Goal: Task Accomplishment & Management: Manage account settings

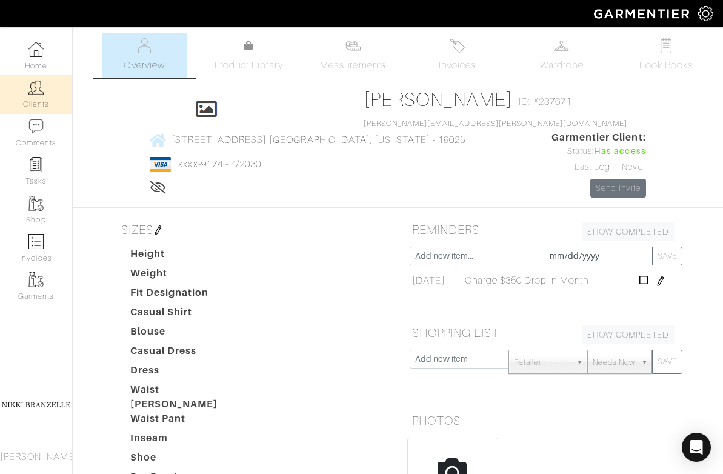
scroll to position [293, 0]
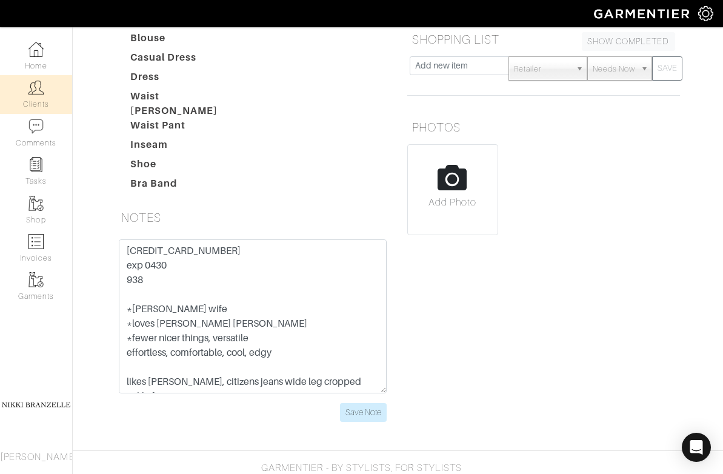
click at [30, 84] on img at bounding box center [35, 87] width 15 height 15
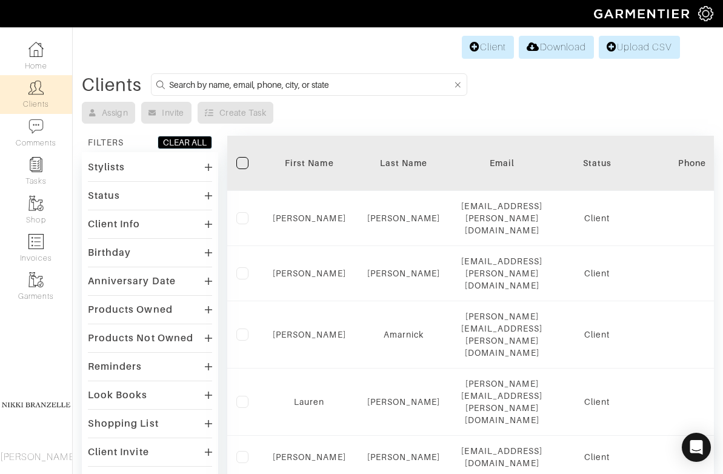
click at [216, 88] on input at bounding box center [310, 84] width 283 height 15
type input "[PERSON_NAME]"
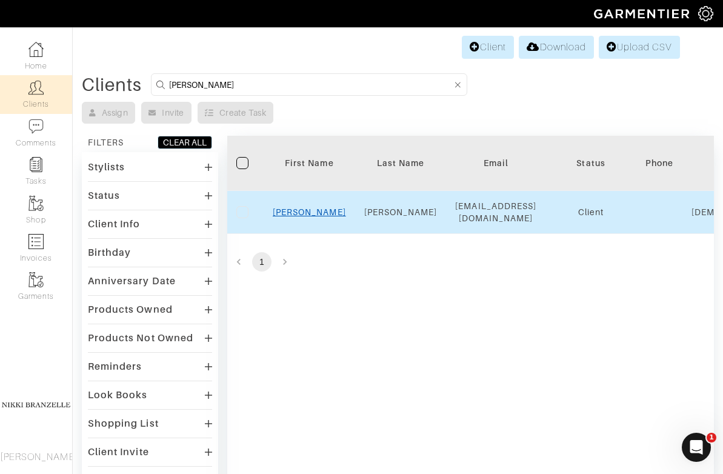
click at [303, 208] on link "[PERSON_NAME]" at bounding box center [309, 212] width 73 height 10
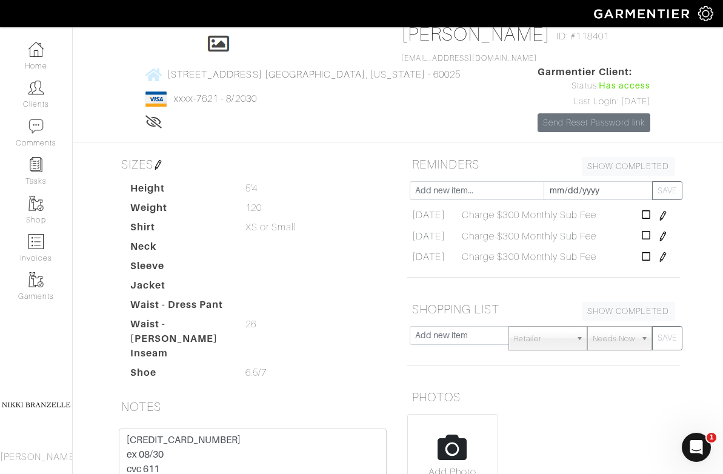
scroll to position [113, 0]
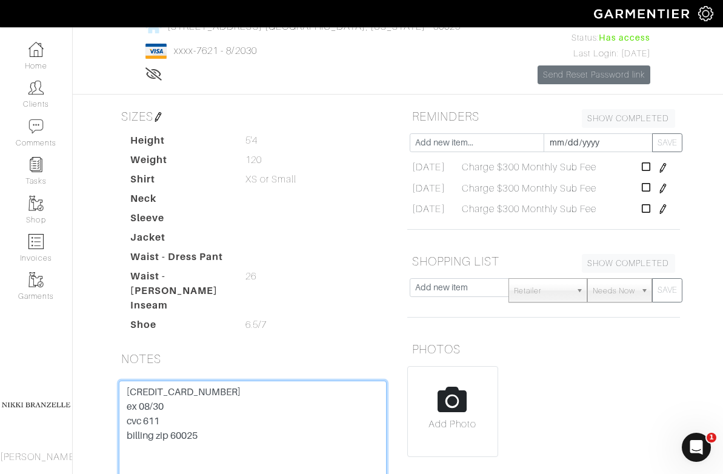
click at [172, 380] on textarea "4266 8418 9047 7621 ex 08/30 cvc 611 billing zip 60025" at bounding box center [253, 457] width 268 height 154
click at [175, 380] on textarea "4266 8418 9047 7621 ex 08/30 cvc 611 billing zip 60025" at bounding box center [253, 457] width 268 height 154
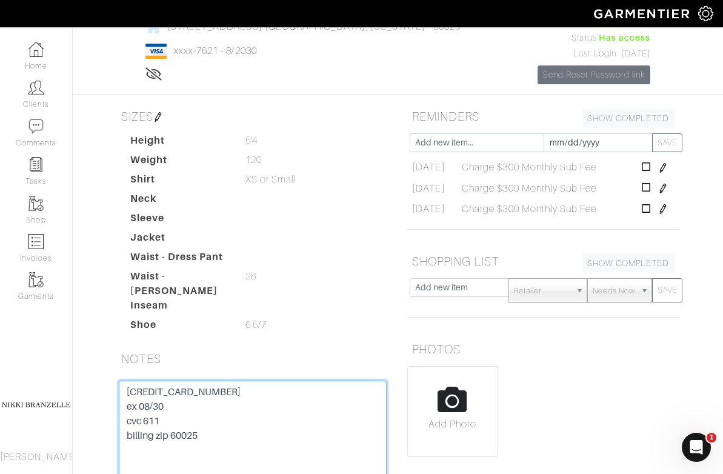
click at [175, 380] on textarea "4266 8418 9047 7621 ex 08/30 cvc 611 billing zip 60025" at bounding box center [253, 457] width 268 height 154
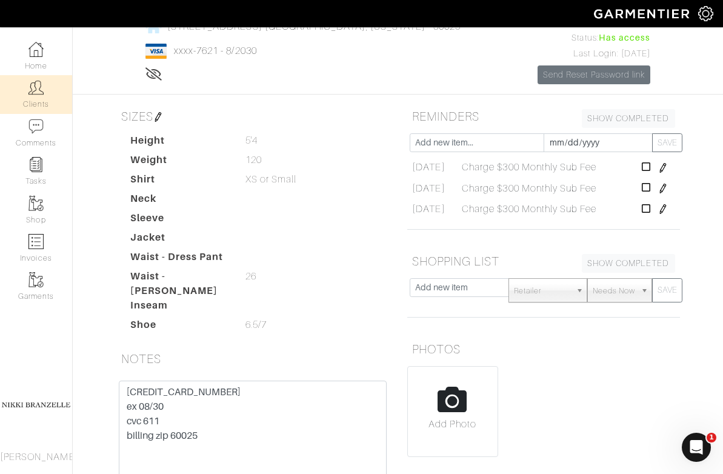
click at [56, 101] on link "Clients" at bounding box center [36, 94] width 72 height 38
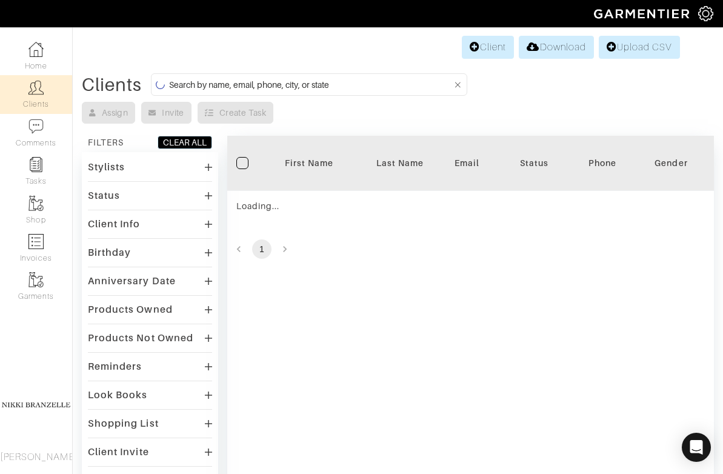
click at [197, 91] on input at bounding box center [310, 84] width 283 height 15
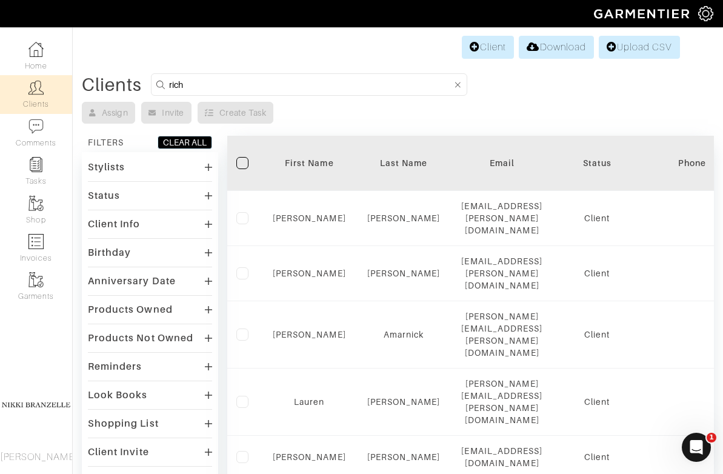
type input "rich"
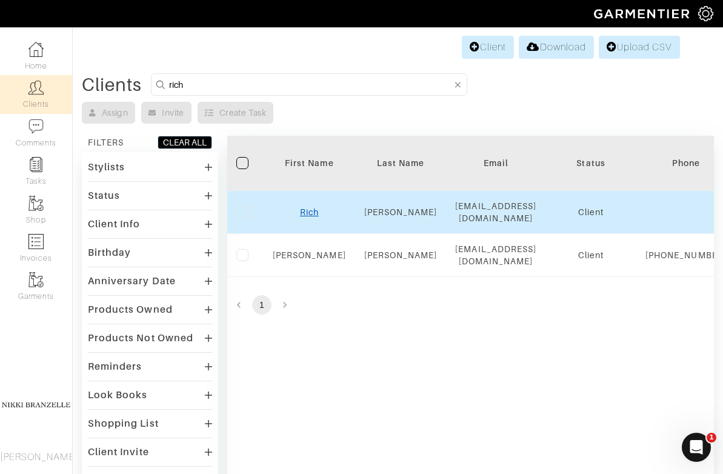
click at [313, 207] on link "Rich" at bounding box center [309, 212] width 19 height 10
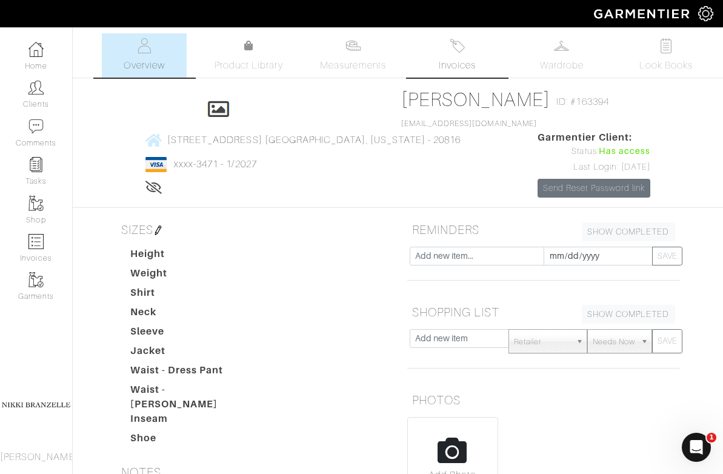
click at [463, 45] on img at bounding box center [456, 45] width 15 height 15
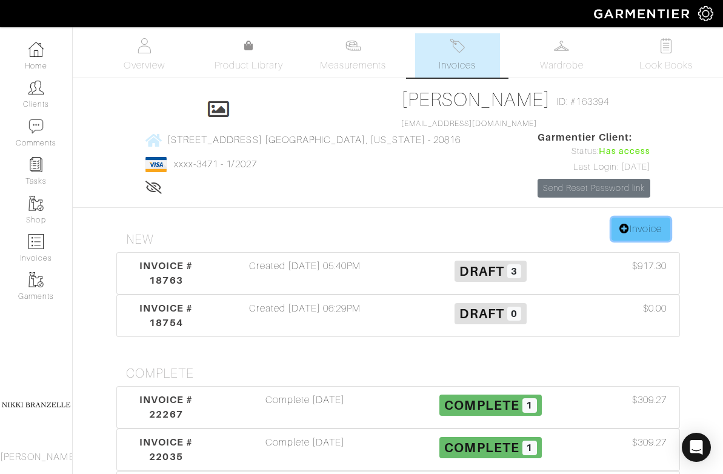
click at [666, 217] on link "Invoice" at bounding box center [640, 228] width 58 height 23
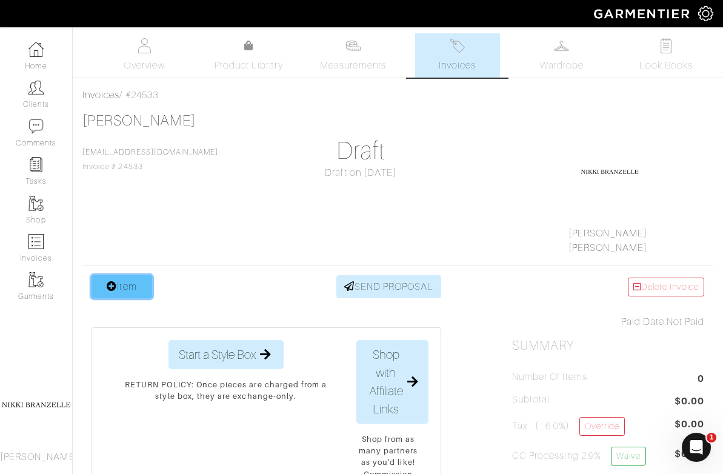
click at [132, 295] on link "Item" at bounding box center [121, 286] width 61 height 23
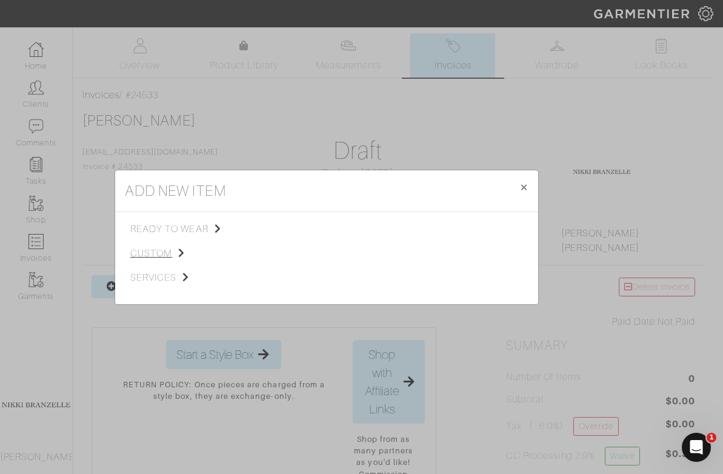
click at [161, 256] on span "custom" at bounding box center [191, 253] width 122 height 15
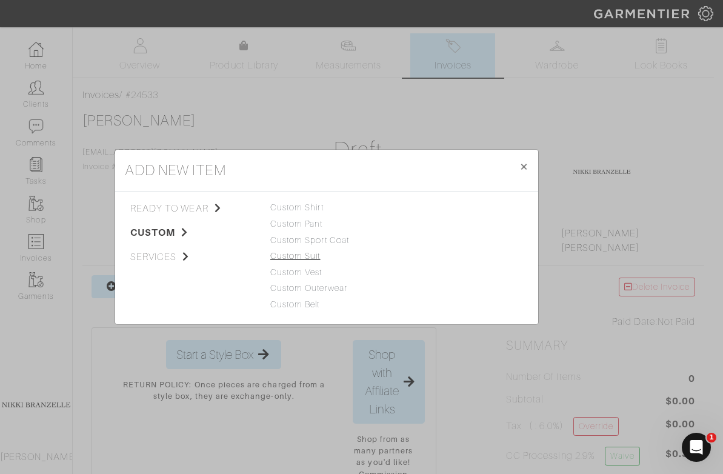
click at [300, 255] on link "Custom Suit" at bounding box center [295, 256] width 50 height 10
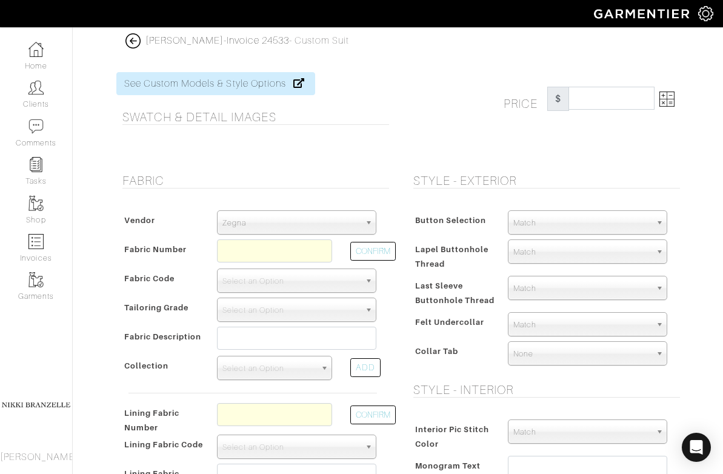
click at [296, 227] on span "Zegna" at bounding box center [290, 223] width 137 height 24
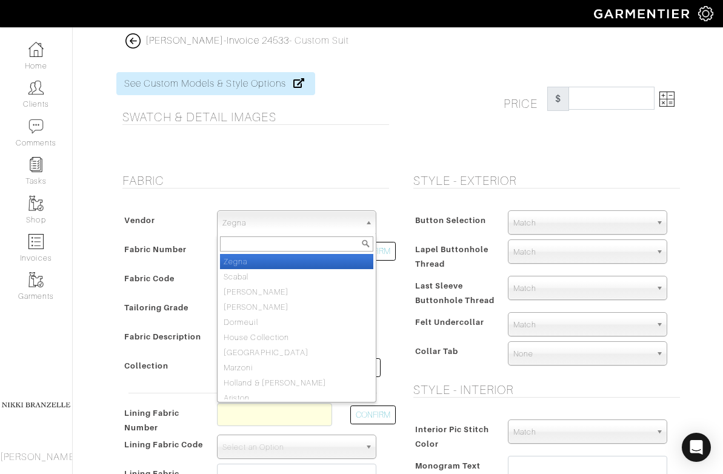
click at [303, 358] on ul "Zegna Scabal Loro Piana Gladson Dormeuil House Collection London Marzoni Hollan…" at bounding box center [295, 326] width 156 height 145
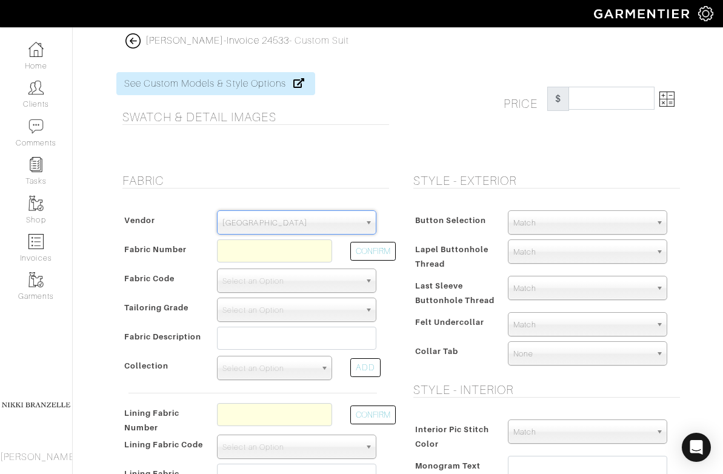
click at [267, 223] on span "London" at bounding box center [290, 223] width 137 height 24
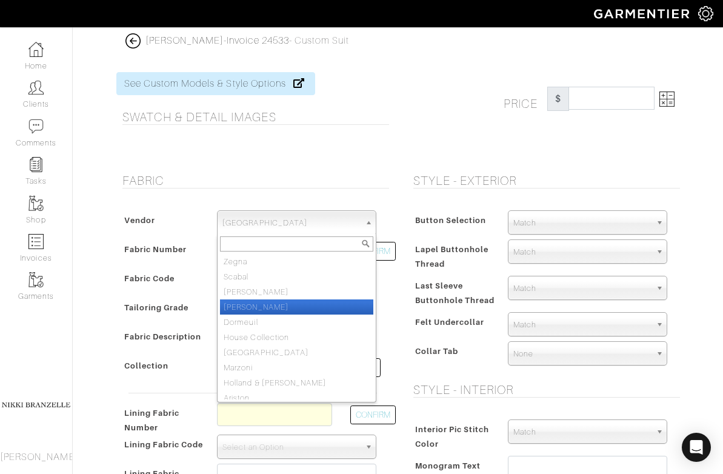
scroll to position [6, 0]
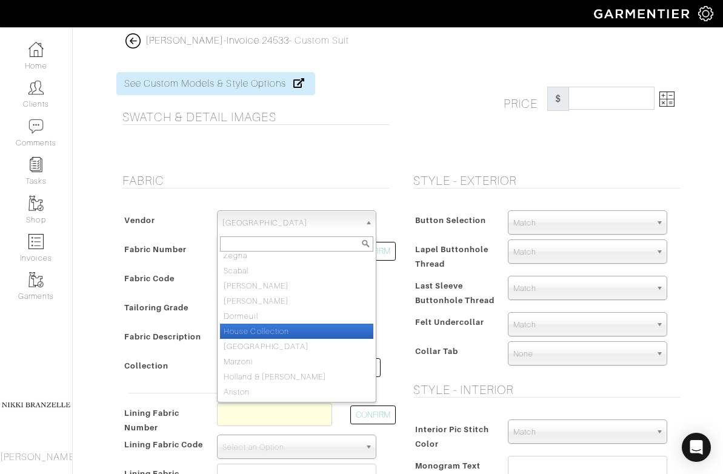
click at [281, 334] on li "House Collection" at bounding box center [296, 330] width 153 height 15
select select "75"
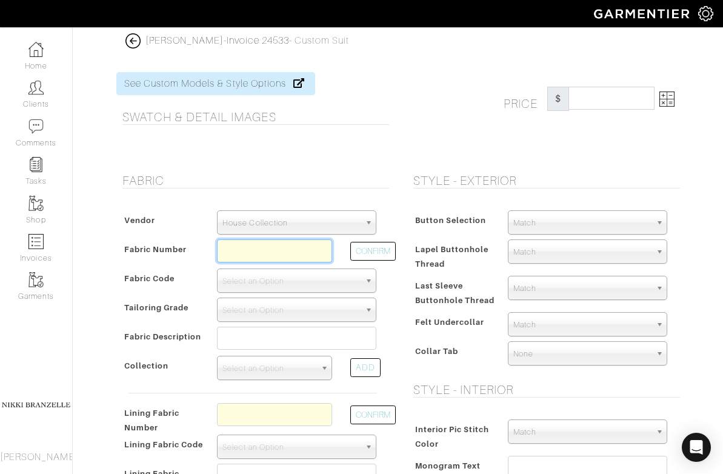
click at [242, 249] on input "text" at bounding box center [274, 250] width 115 height 23
click at [217, 249] on input "c650170880" at bounding box center [274, 250] width 115 height 23
click at [375, 242] on button "CONFIRM" at bounding box center [372, 251] width 45 height 19
type input "C6-50170880"
select select "5818"
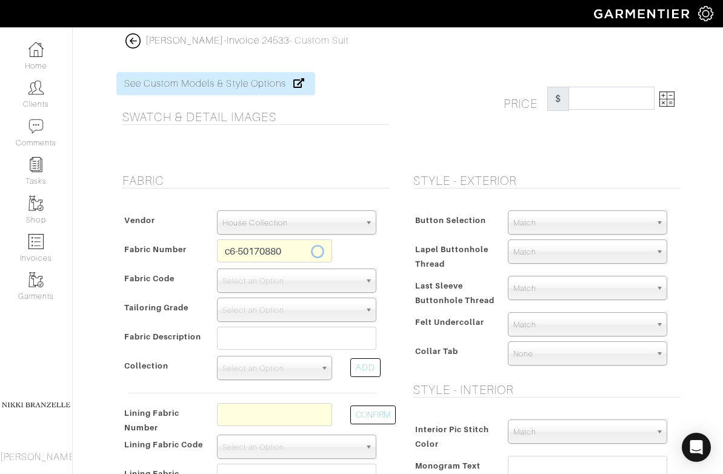
type input "Charcoal Micro Stripe"
select select
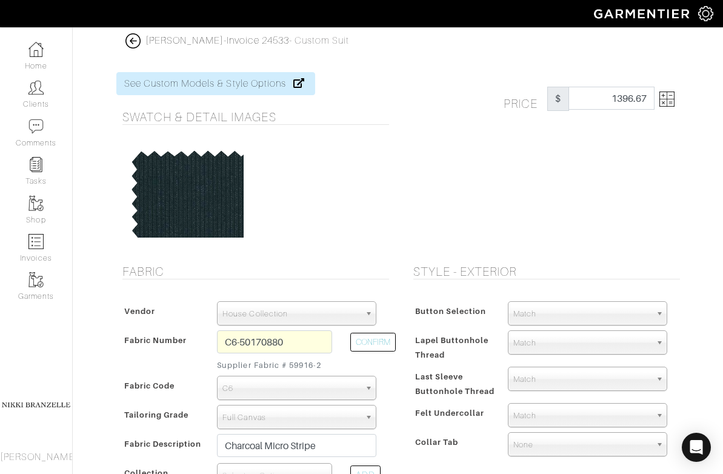
click at [674, 98] on img at bounding box center [666, 98] width 15 height 15
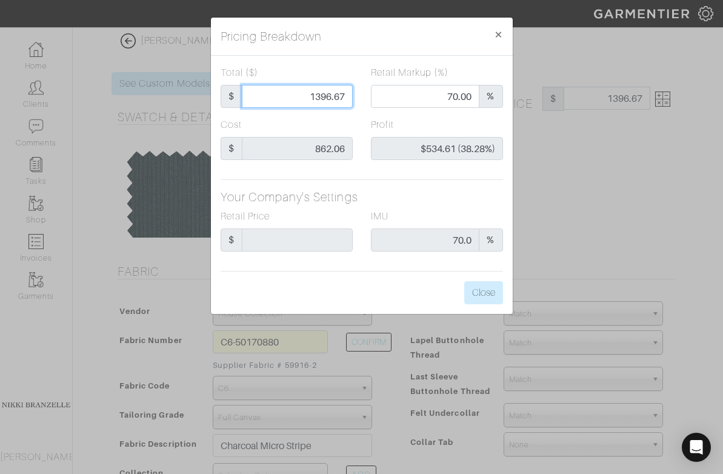
drag, startPoint x: 316, startPoint y: 95, endPoint x: 403, endPoint y: 99, distance: 87.3
click at [403, 99] on div "Total ($) $ 1396.67 Retail Markup (%) 70.00 %" at bounding box center [361, 91] width 300 height 52
type input "16"
type input "0.00"
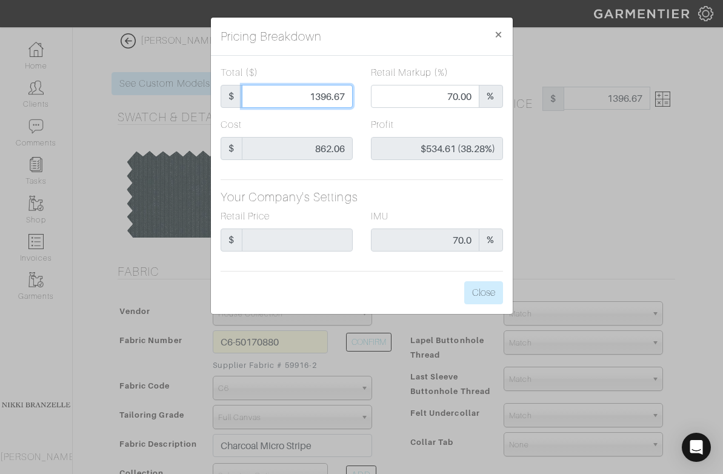
type input "-$846.06 (-5287.88%)"
type input "160"
type input "-$702.06 (-438.79%)"
type input "1600"
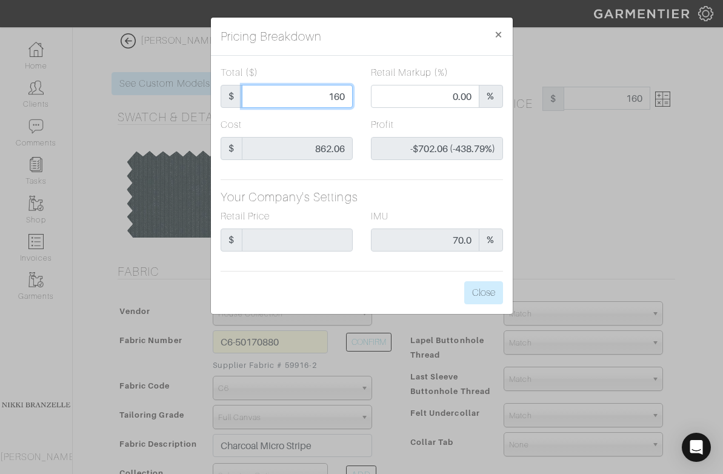
type input "1600"
type input "73.81"
type input "$737.94 (46.12%)"
type input "1600"
type input "1600.00"
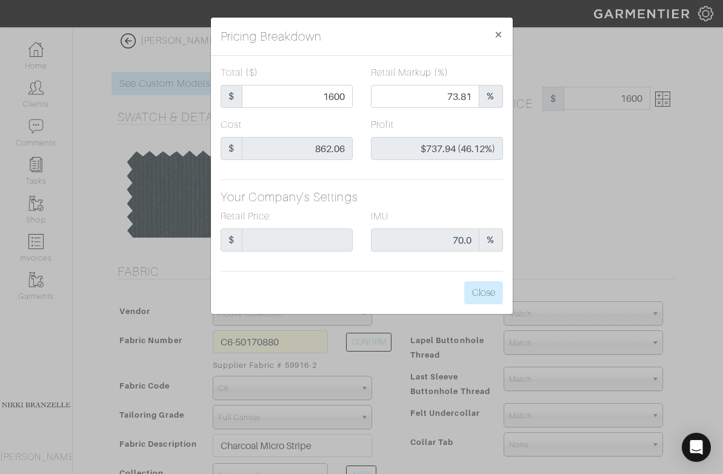
type input "1600.00"
click at [438, 183] on div "Total ($) $ 1600.00 Retail Markup (%) 73.81 % Cost $ 862.06 Profit $737.94 (46.…" at bounding box center [362, 185] width 302 height 258
click at [489, 289] on button "Close" at bounding box center [483, 292] width 39 height 23
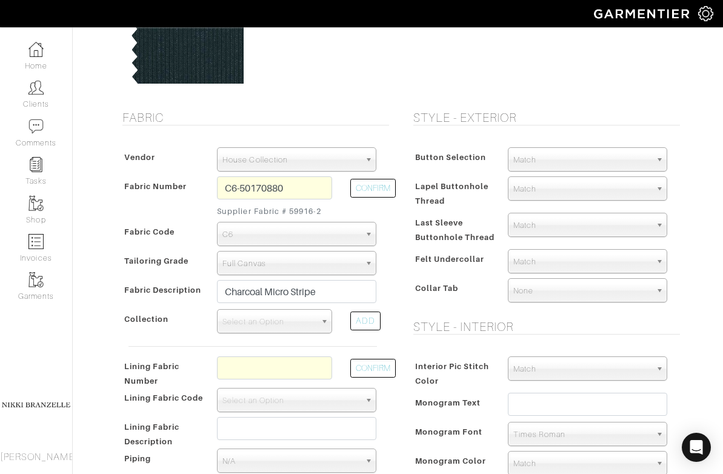
scroll to position [156, 0]
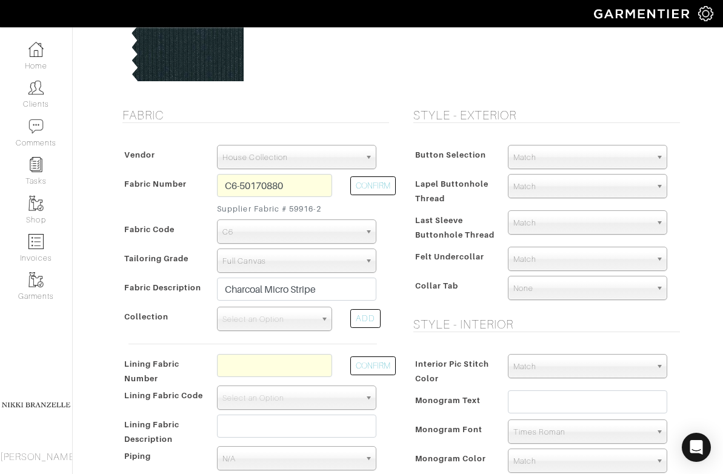
click at [562, 158] on span "Match" at bounding box center [581, 157] width 137 height 24
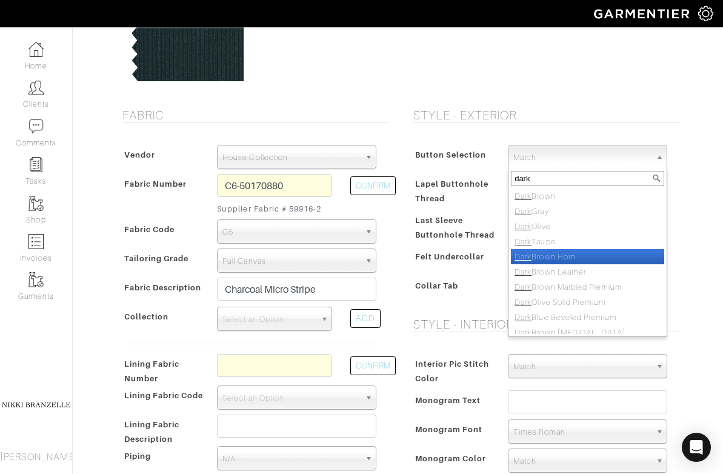
type input "dark"
click at [560, 252] on li "Dark Brown Horn" at bounding box center [587, 256] width 153 height 15
select select "96"
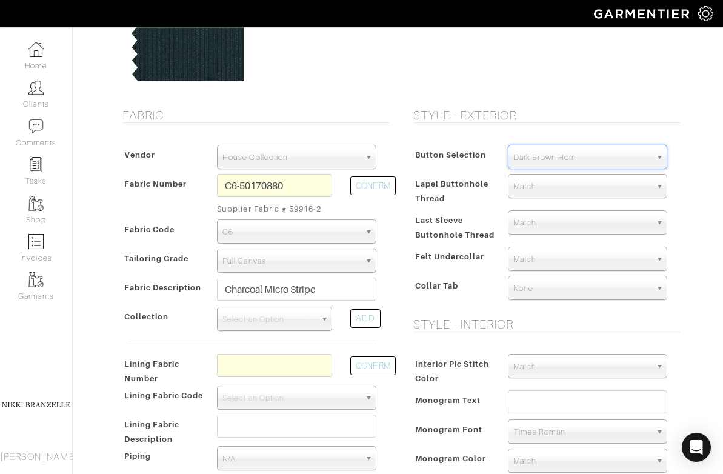
click at [584, 130] on div "Style - Exterior Button Selection Match Formal - Fabric Covered with Formal Tre…" at bounding box center [543, 339] width 291 height 462
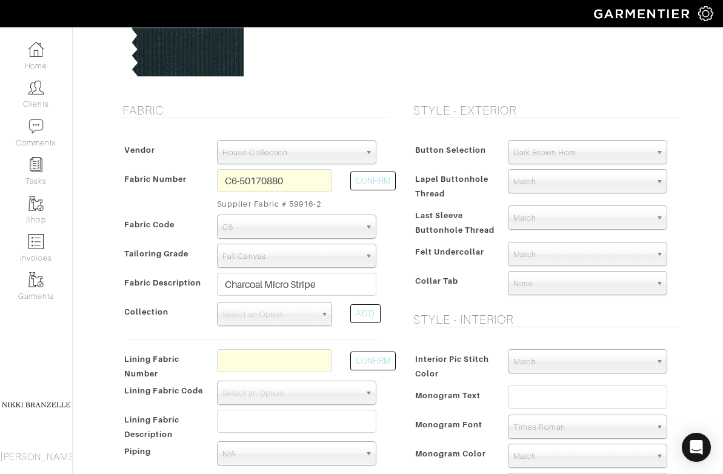
scroll to position [162, 0]
click at [548, 217] on span "Match" at bounding box center [581, 217] width 137 height 24
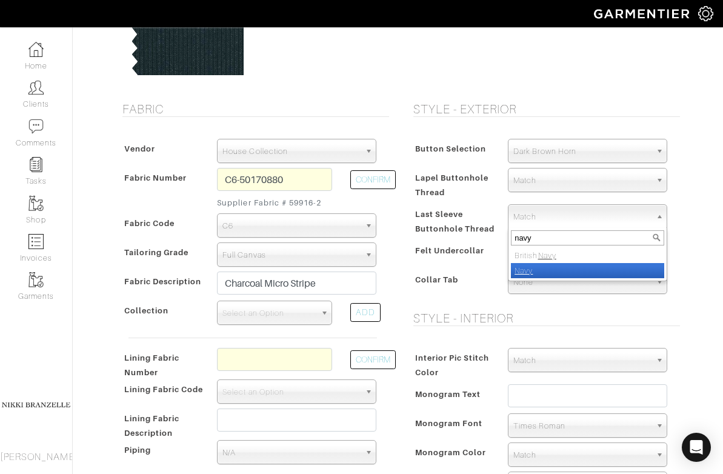
type input "navy"
click at [574, 268] on li "Navy" at bounding box center [587, 270] width 153 height 15
select select "8"
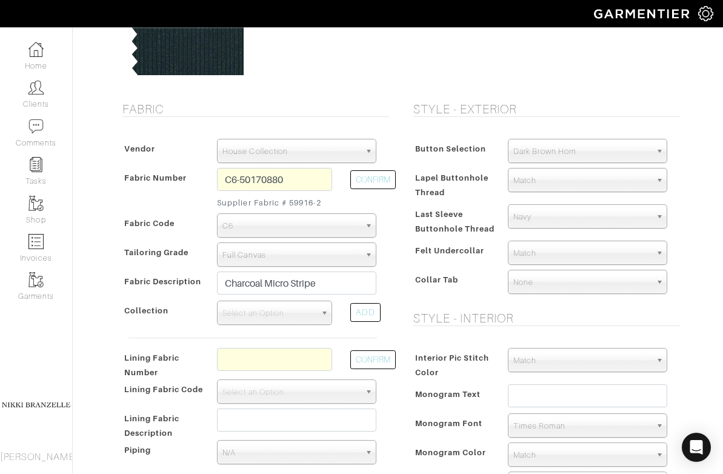
click at [591, 305] on div "Button Selection Match Formal - Fabric Covered with Formal Treatment Fabric Fab…" at bounding box center [543, 219] width 273 height 184
click at [222, 319] on span "Select an Option" at bounding box center [268, 313] width 93 height 24
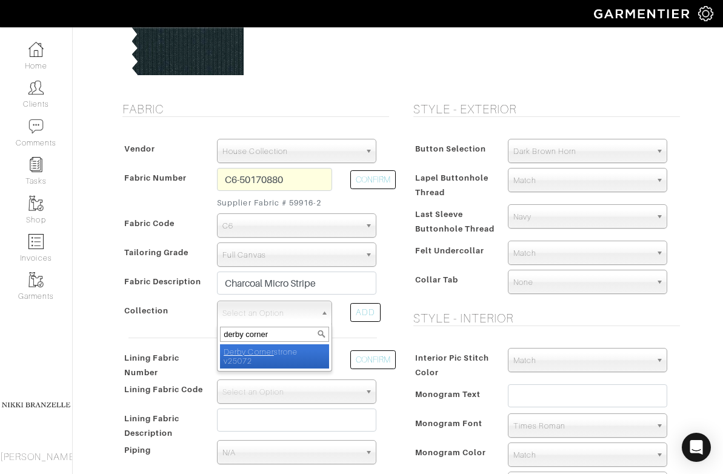
type input "derby corner"
click at [294, 353] on li "Derby Corner strone v25072" at bounding box center [274, 356] width 109 height 24
select select "1132"
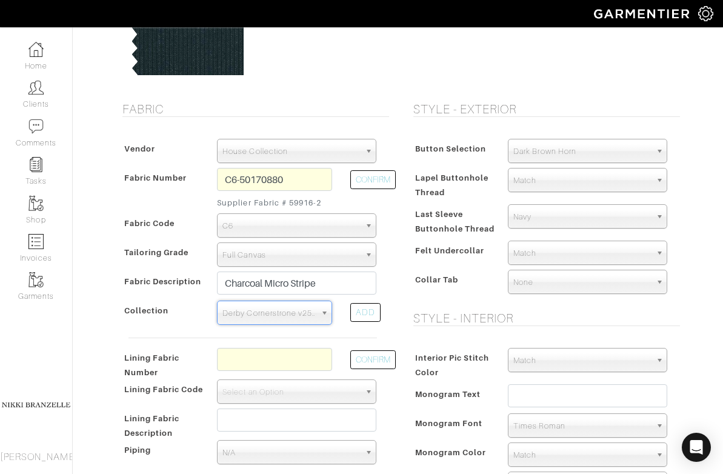
scroll to position [179, 0]
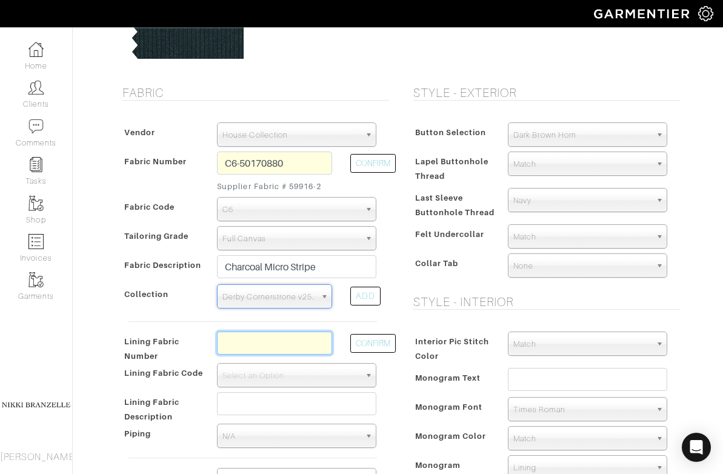
click at [286, 343] on input "text" at bounding box center [274, 342] width 115 height 23
type input "l4-4072803"
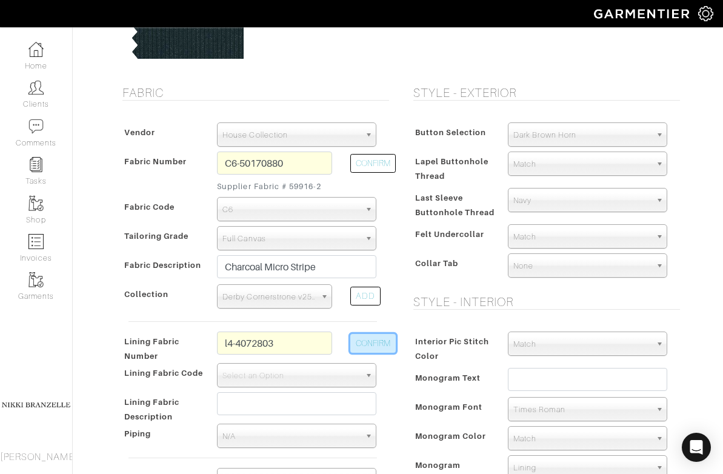
click at [365, 346] on button "CONFIRM" at bounding box center [372, 343] width 45 height 19
select select "6295"
type input "Navy Lt Blue Neat"
type input "1649.85"
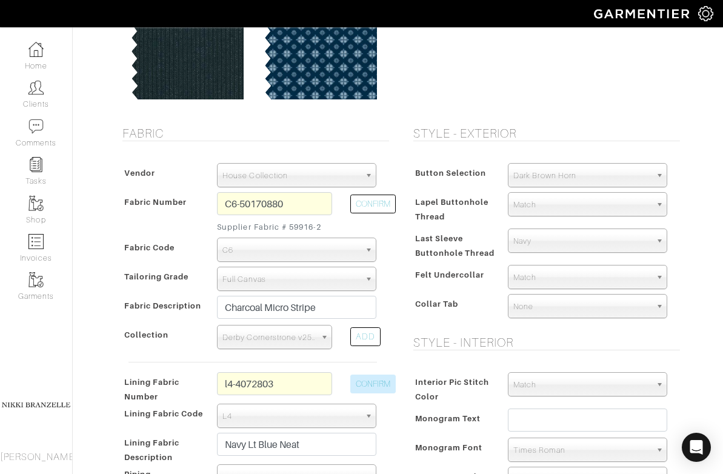
scroll to position [131, 0]
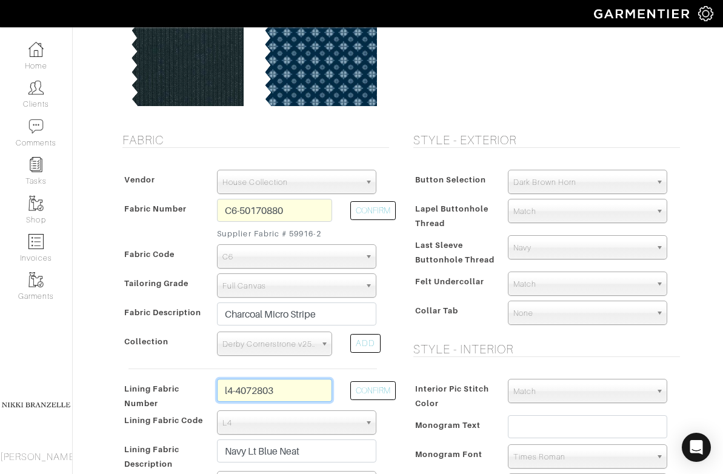
click at [267, 391] on input "l4-4072803" at bounding box center [274, 390] width 115 height 23
click at [421, 92] on div "Price $ 1649.85" at bounding box center [543, 29] width 291 height 177
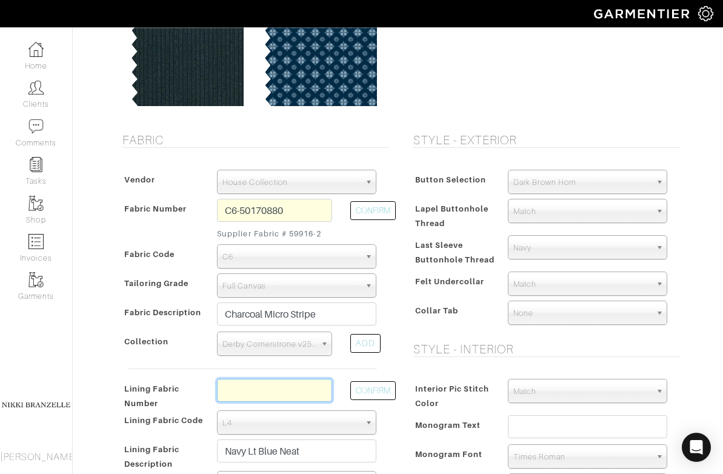
click at [217, 392] on input "text" at bounding box center [274, 390] width 115 height 23
drag, startPoint x: 237, startPoint y: 392, endPoint x: 359, endPoint y: 388, distance: 121.8
click at [359, 388] on div "Lining Fabric Number l5-48135271 CONFIRM" at bounding box center [252, 394] width 267 height 31
click at [267, 396] on input "l5-48135271" at bounding box center [274, 390] width 115 height 23
drag, startPoint x: 247, startPoint y: 391, endPoint x: 267, endPoint y: 391, distance: 20.6
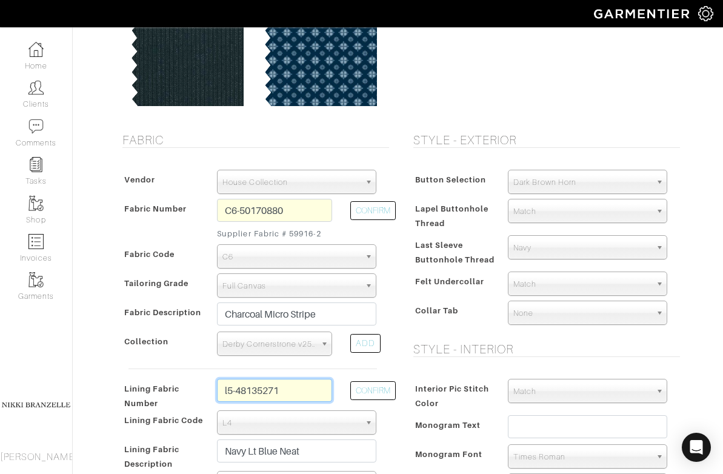
click at [267, 391] on input "l5-48135271" at bounding box center [274, 390] width 115 height 23
type input "l5-48135262"
click at [372, 394] on button "CONFIRM" at bounding box center [372, 390] width 45 height 19
select select "938"
type input "Navy Solid"
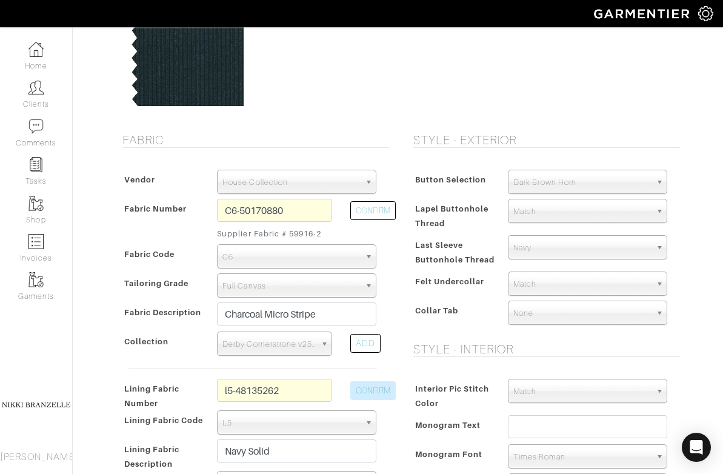
type input "1664.85"
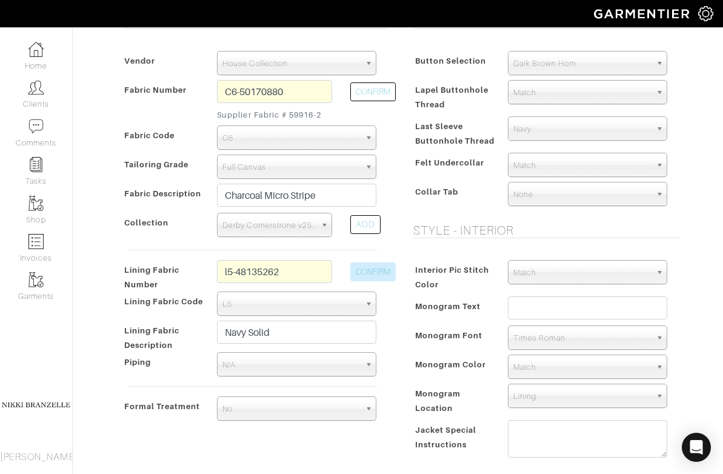
scroll to position [251, 0]
click at [392, 305] on div "Fabric Vendor Zegna Scabal Loro Piana Gladson Dormeuil House Collection London …" at bounding box center [252, 244] width 291 height 462
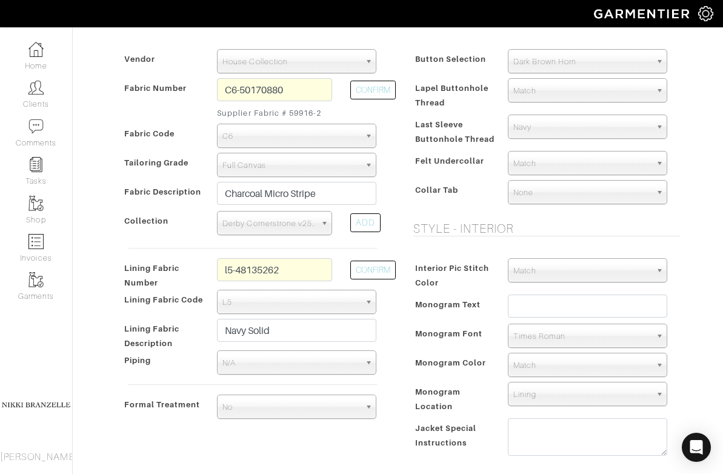
scroll to position [257, 0]
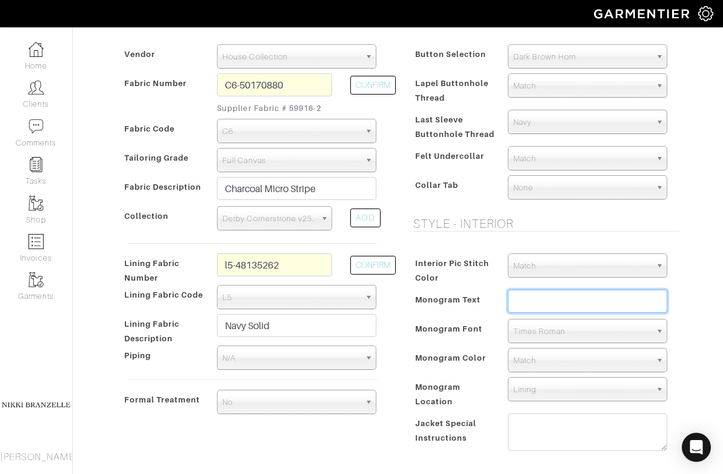
click at [595, 302] on input "text" at bounding box center [587, 301] width 159 height 23
type input "RD"
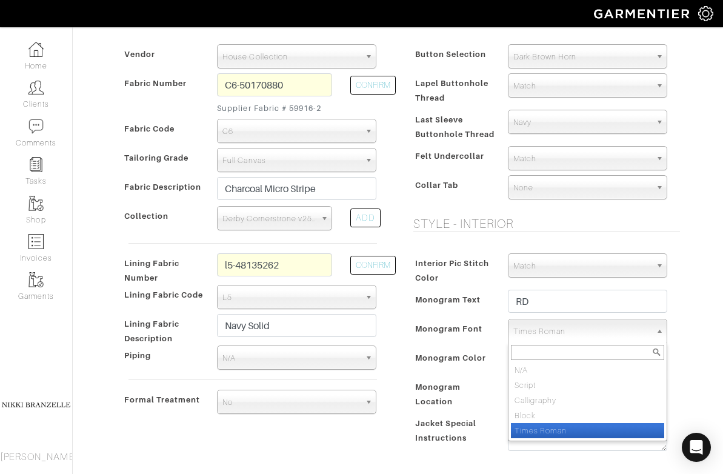
click at [592, 330] on span "Times Roman" at bounding box center [581, 331] width 137 height 24
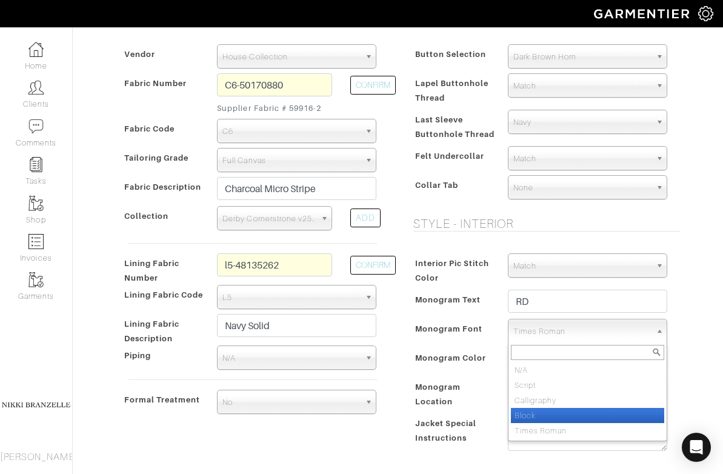
click at [584, 418] on li "Block" at bounding box center [587, 415] width 153 height 15
select select "Block"
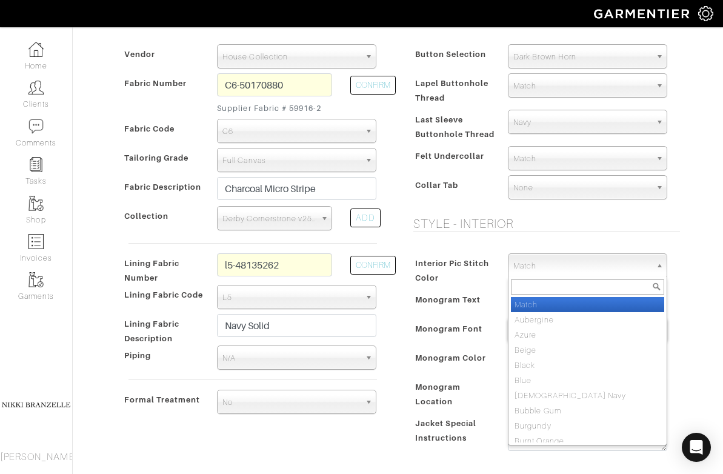
click at [547, 271] on span "Match" at bounding box center [581, 266] width 137 height 24
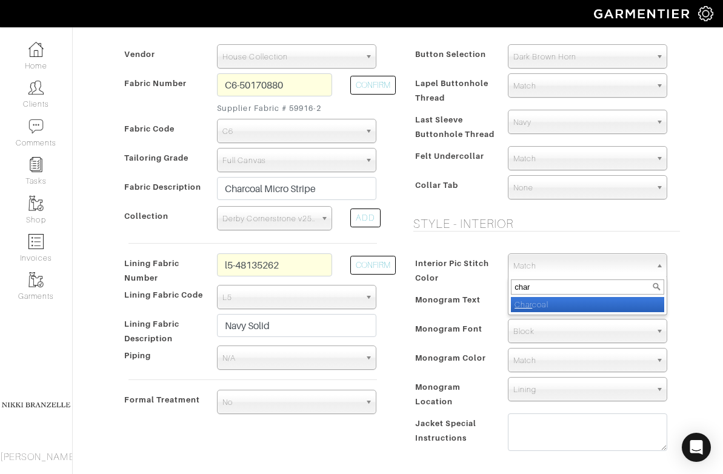
type input "char"
click at [548, 305] on li "Char coal" at bounding box center [587, 304] width 153 height 15
select select "6"
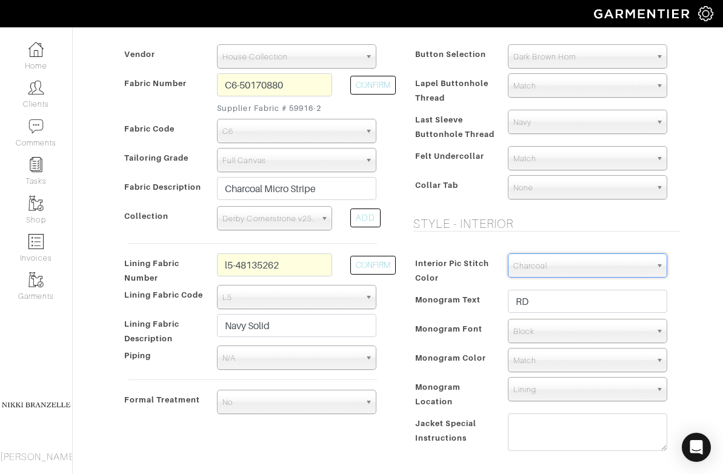
click at [528, 232] on div "Style - Exterior Button Selection Match Formal - Fabric Covered with Formal Tre…" at bounding box center [543, 238] width 291 height 462
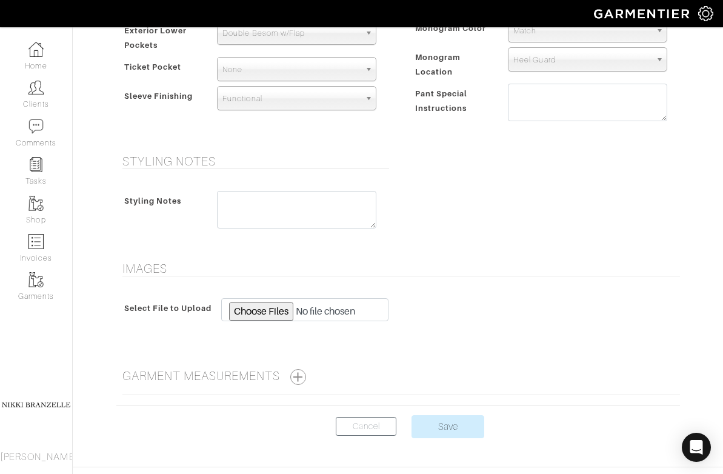
scroll to position [902, 0]
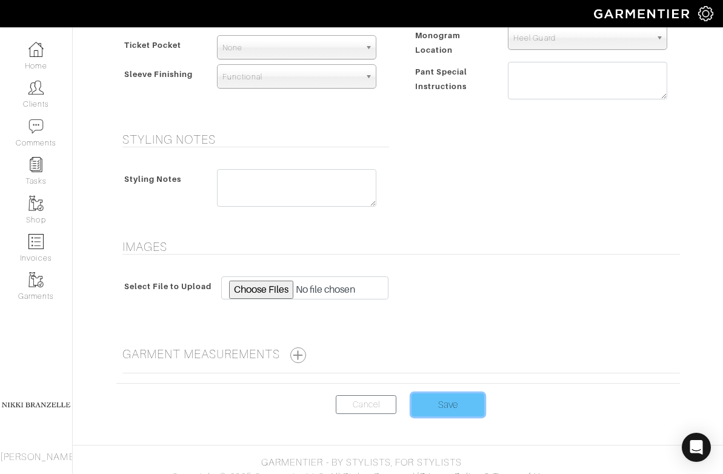
click at [446, 393] on input "Save" at bounding box center [447, 404] width 73 height 23
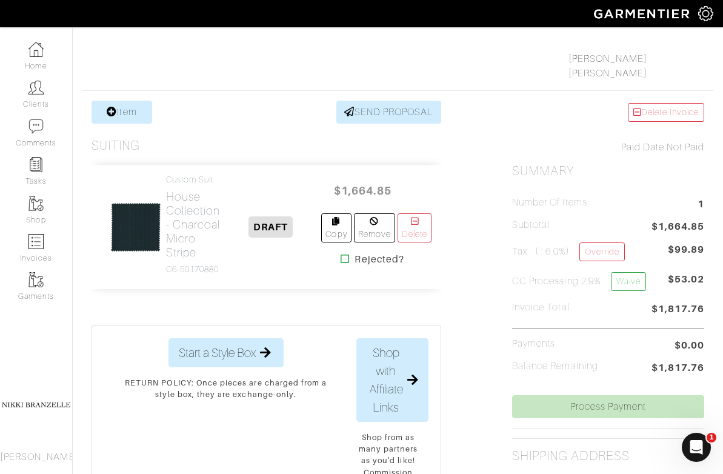
scroll to position [175, 0]
click at [182, 251] on h2 "House Collection - Charcoal Micro Stripe" at bounding box center [193, 224] width 55 height 70
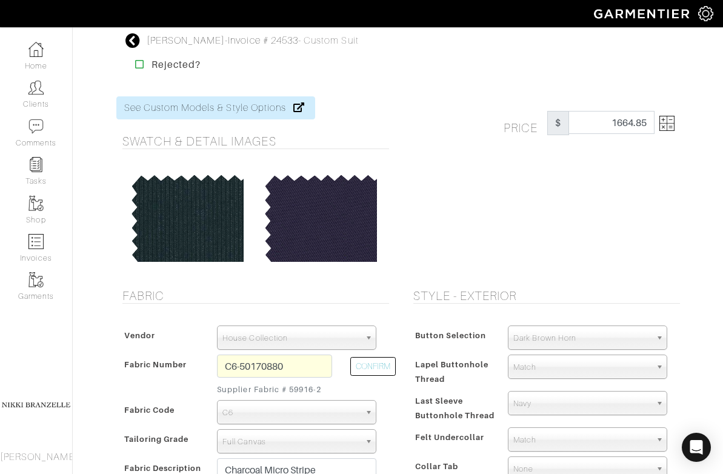
click at [674, 123] on link at bounding box center [664, 123] width 20 height 24
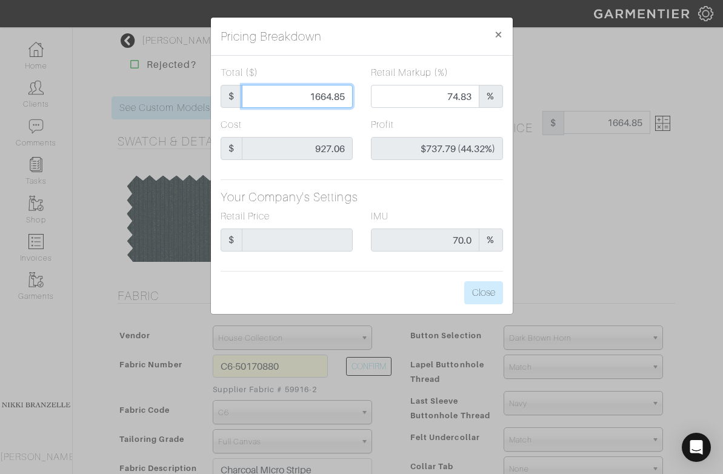
drag, startPoint x: 320, startPoint y: 96, endPoint x: 356, endPoint y: 96, distance: 36.3
click at [356, 96] on div "Total ($) $ 1664.85" at bounding box center [286, 91] width 150 height 52
type input "160"
type input "0.00"
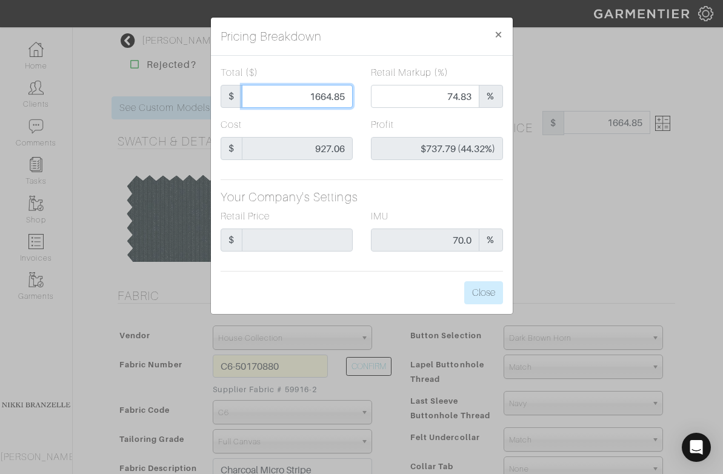
type input "-$767.06 (-479.41%)"
type input "1600"
type input "73.81"
type input "$672.94 (42.06%)"
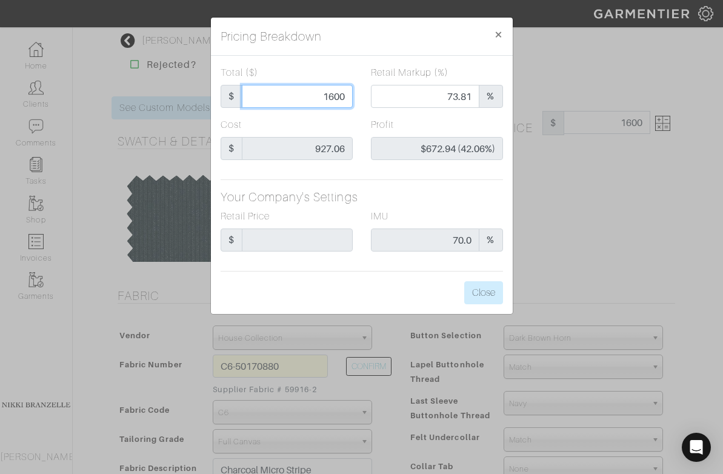
type input "1600"
type input "1600.00"
click at [434, 189] on div "Total ($) $ 1600.00 Retail Markup (%) 73.81 % Cost $ 927.06 Profit $672.94 (42.…" at bounding box center [362, 185] width 302 height 258
click at [478, 290] on button "Close" at bounding box center [483, 292] width 39 height 23
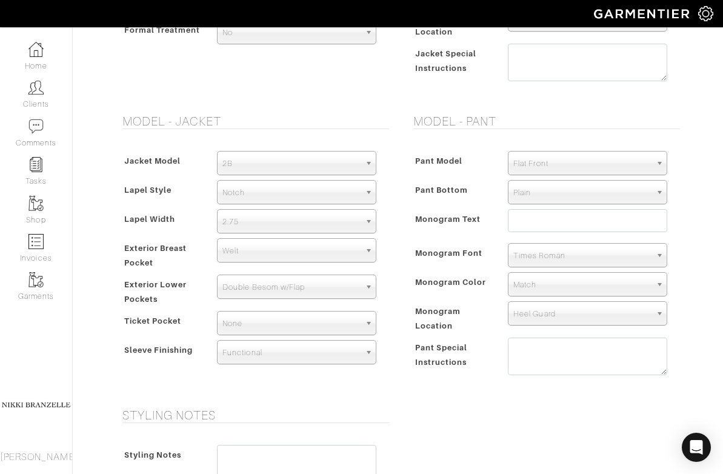
scroll to position [926, 0]
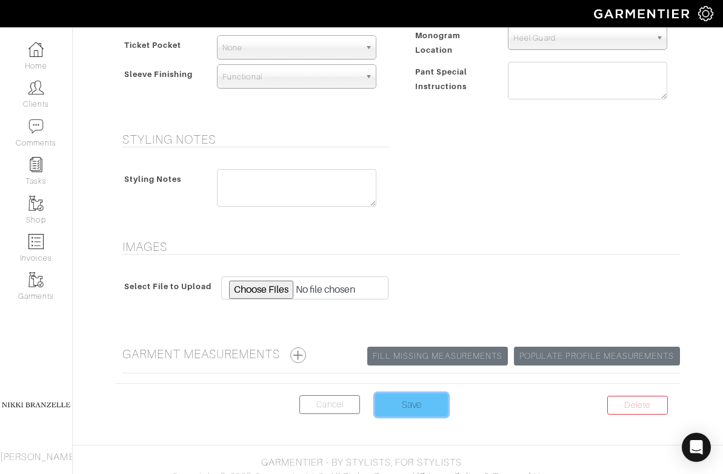
click at [428, 393] on input "Save" at bounding box center [411, 404] width 73 height 23
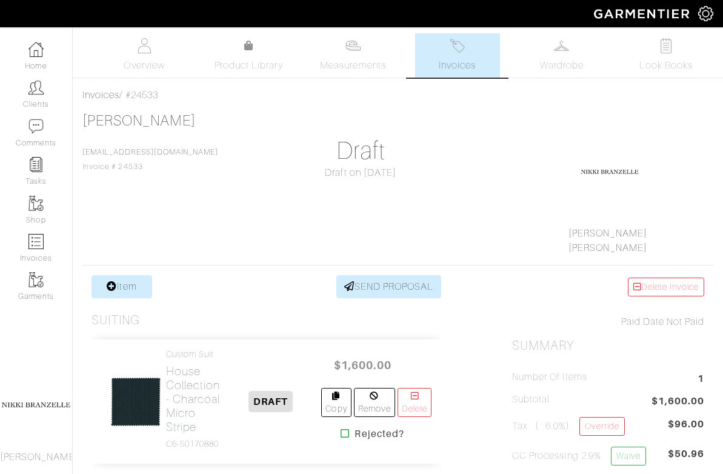
click at [454, 41] on img at bounding box center [456, 45] width 15 height 15
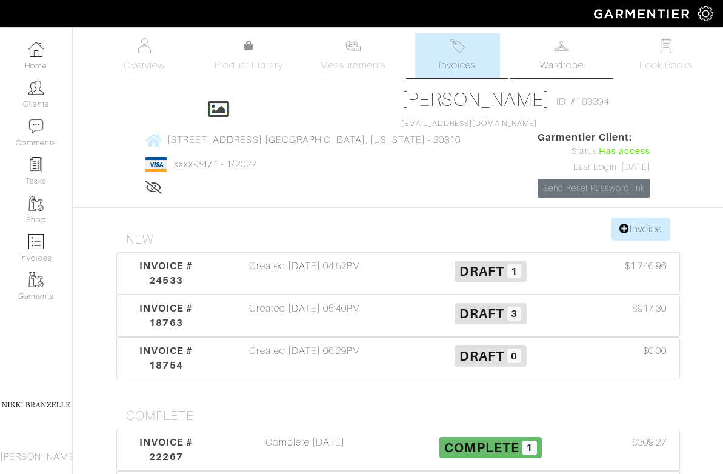
click at [562, 53] on img at bounding box center [561, 45] width 15 height 15
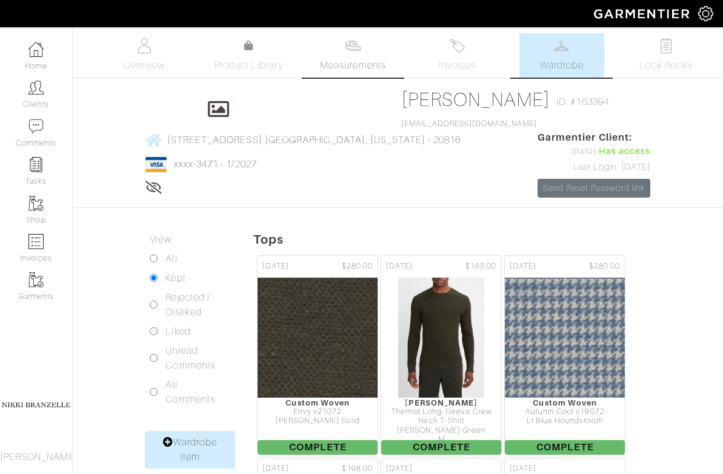
click at [333, 62] on span "Measurements" at bounding box center [353, 65] width 66 height 15
